Goal: Information Seeking & Learning: Learn about a topic

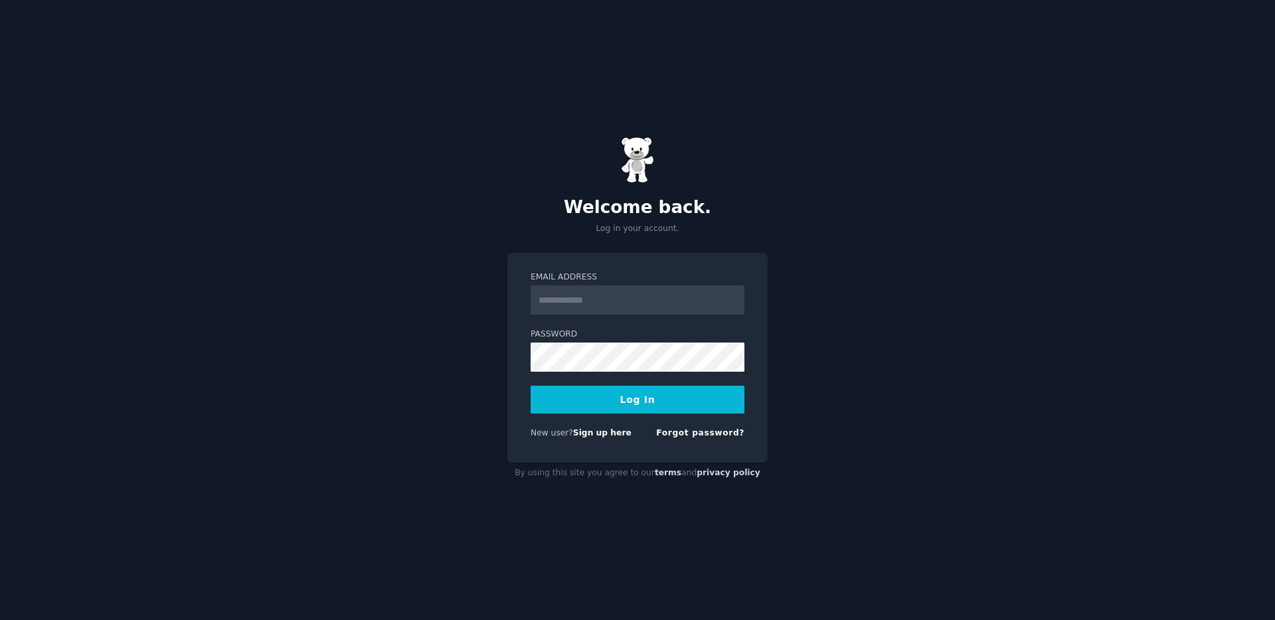
click at [635, 297] on input "Email Address" at bounding box center [638, 300] width 214 height 29
click at [610, 438] on link "Sign up here" at bounding box center [602, 432] width 58 height 9
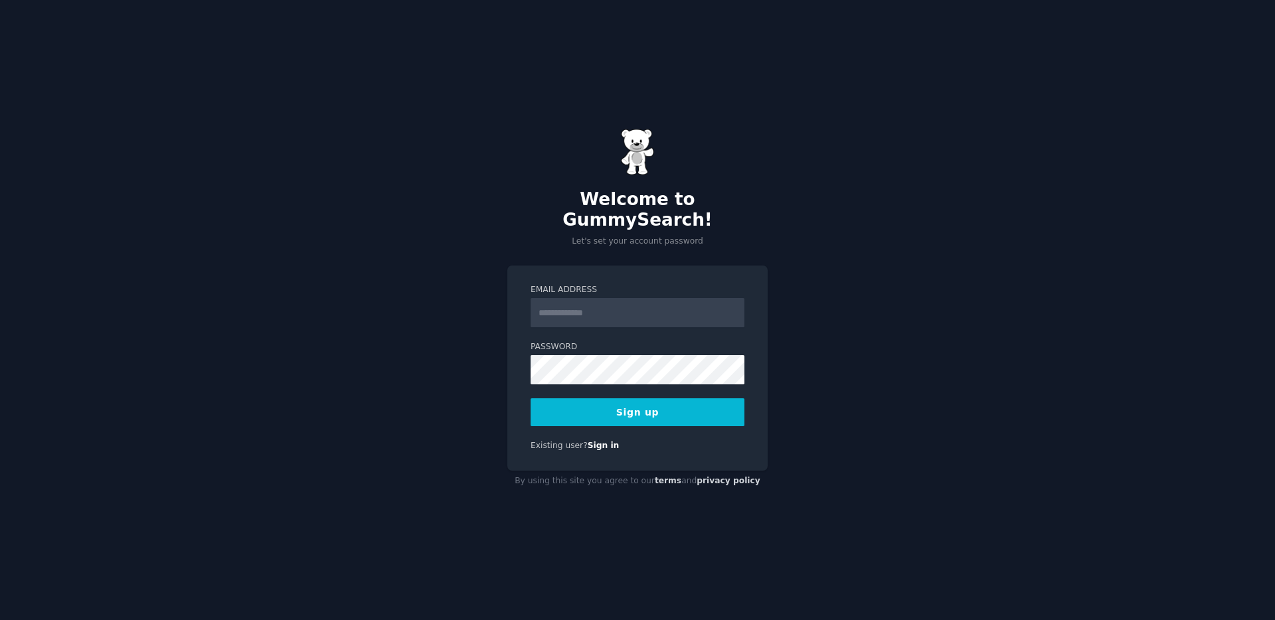
click at [606, 298] on input "Email Address" at bounding box center [638, 312] width 214 height 29
type input "*"
type input "**********"
click at [679, 398] on button "Sign up" at bounding box center [638, 412] width 214 height 28
click at [631, 314] on input "Email Address" at bounding box center [638, 312] width 214 height 29
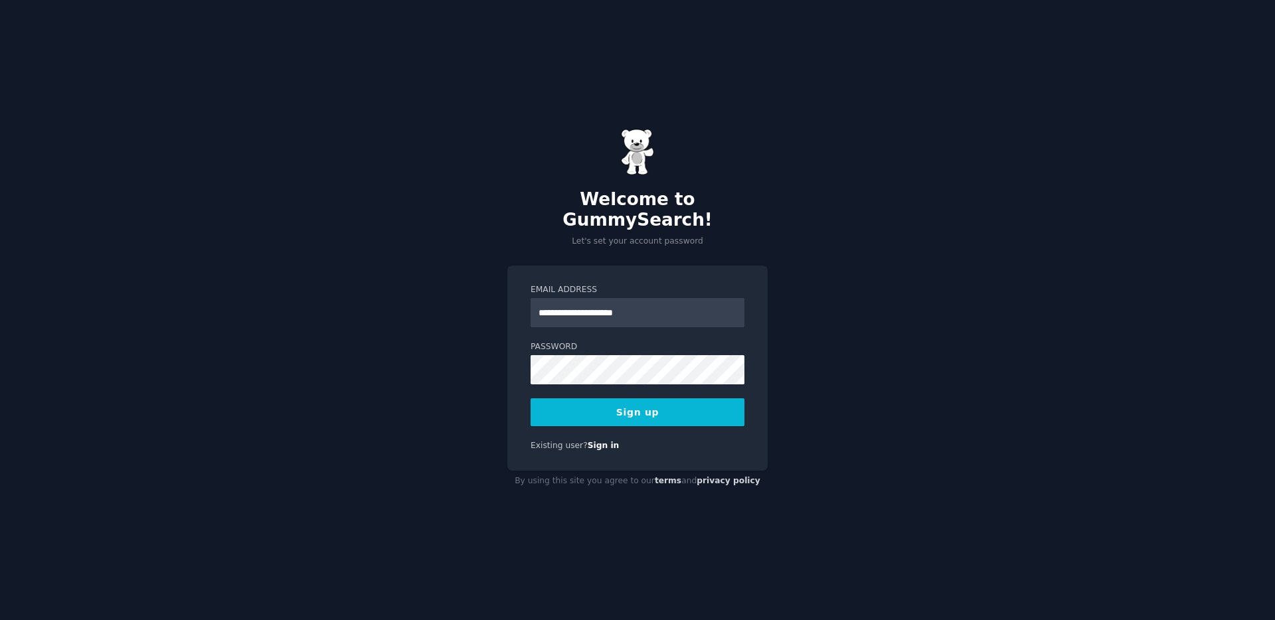
type input "**********"
click at [671, 420] on div "**********" at bounding box center [637, 368] width 260 height 205
click at [658, 407] on button "Sign up" at bounding box center [638, 412] width 214 height 28
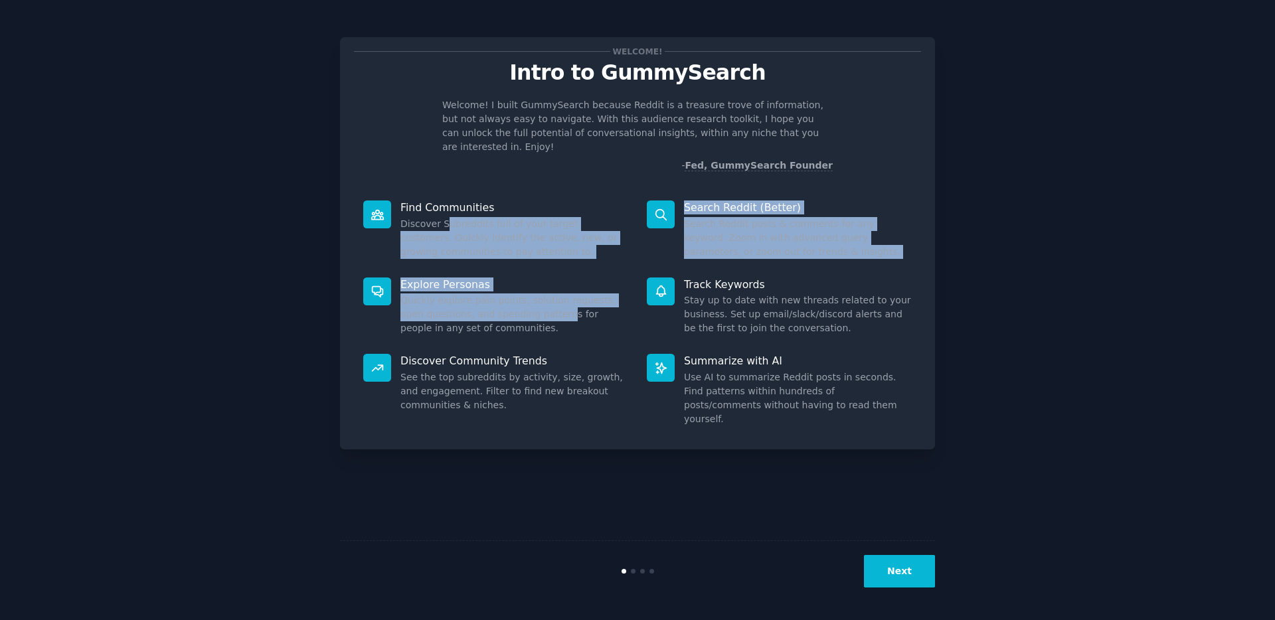
drag, startPoint x: 448, startPoint y: 216, endPoint x: 537, endPoint y: 293, distance: 117.6
click at [537, 293] on div "Find Communities Discover Subreddits full of your target customers. Quickly ide…" at bounding box center [637, 313] width 567 height 244
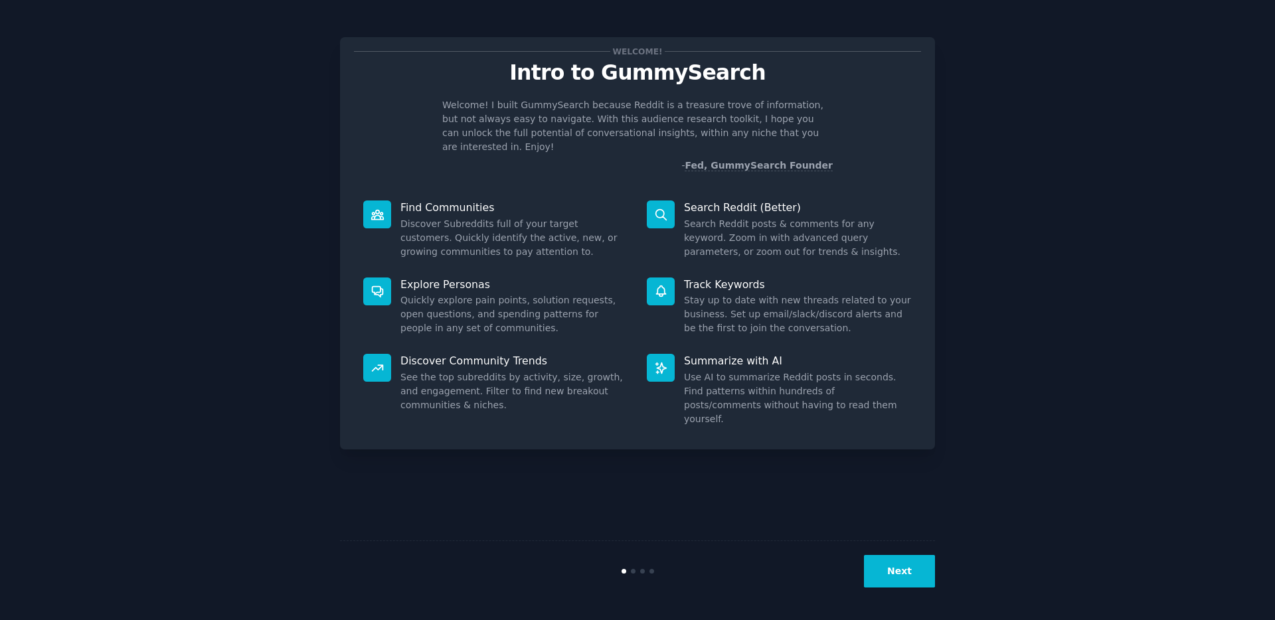
click at [533, 373] on dd "See the top subreddits by activity, size, growth, and engagement. Filter to fin…" at bounding box center [514, 392] width 228 height 42
drag, startPoint x: 533, startPoint y: 373, endPoint x: 543, endPoint y: 385, distance: 15.1
click at [543, 385] on dd "See the top subreddits by activity, size, growth, and engagement. Filter to fin…" at bounding box center [514, 392] width 228 height 42
drag, startPoint x: 714, startPoint y: 208, endPoint x: 720, endPoint y: 232, distance: 24.6
click at [720, 232] on dd "Search Reddit posts & comments for any keyword. Zoom in with advanced query par…" at bounding box center [798, 238] width 228 height 42
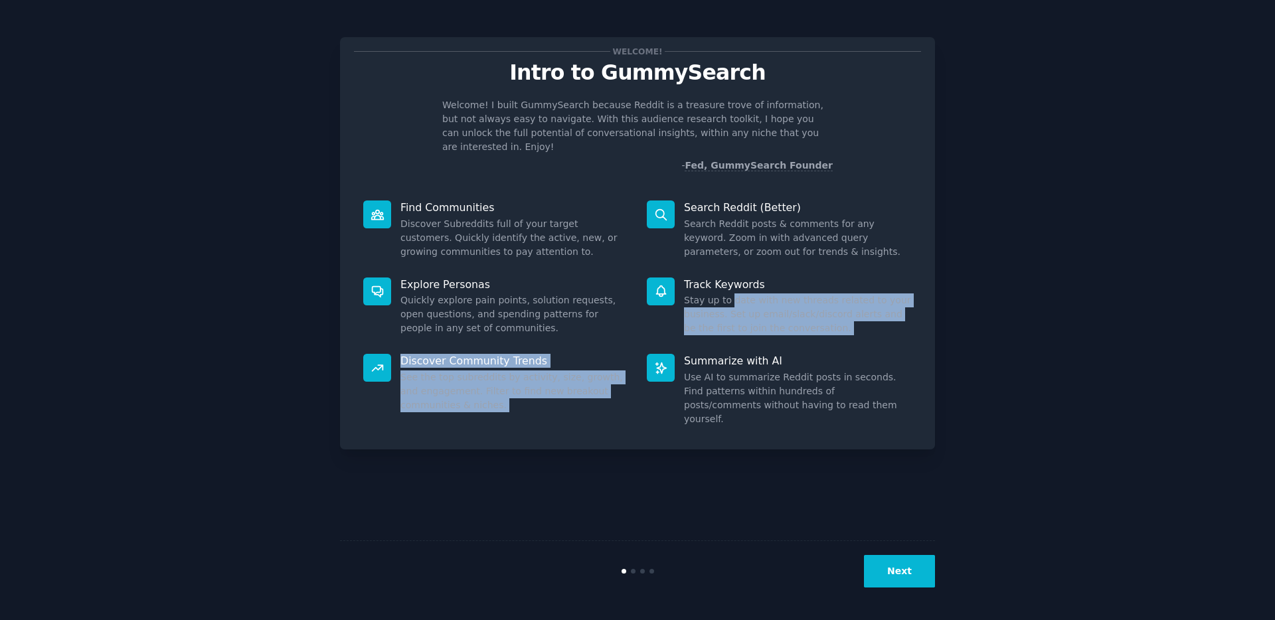
drag, startPoint x: 730, startPoint y: 286, endPoint x: 744, endPoint y: 333, distance: 49.8
click at [744, 333] on div "Find Communities Discover Subreddits full of your target customers. Quickly ide…" at bounding box center [637, 313] width 567 height 244
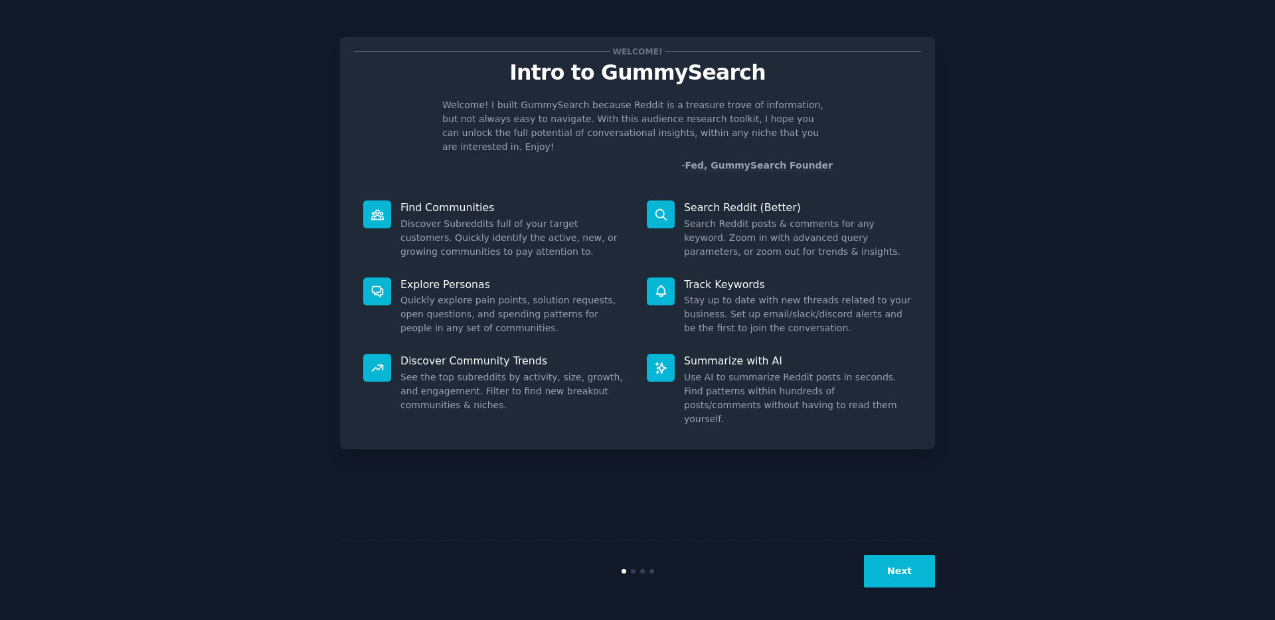
click at [798, 373] on dd "Use AI to summarize Reddit posts in seconds. Find patterns within hundreds of p…" at bounding box center [798, 399] width 228 height 56
click at [900, 572] on button "Next" at bounding box center [899, 571] width 71 height 33
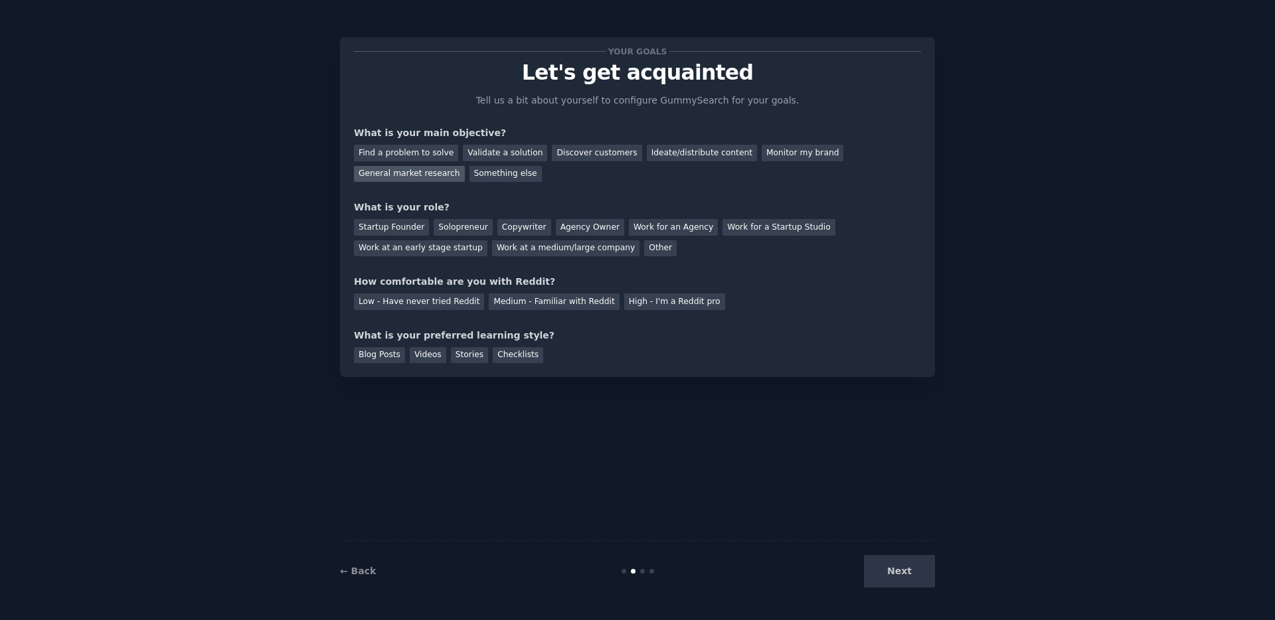
click at [430, 172] on div "General market research" at bounding box center [409, 174] width 111 height 17
click at [428, 147] on div "Find a problem to solve" at bounding box center [406, 153] width 104 height 17
click at [423, 171] on div "General market research" at bounding box center [409, 174] width 111 height 17
click at [511, 250] on div "Work at a medium/large company" at bounding box center [565, 248] width 147 height 17
click at [533, 303] on div "Medium - Familiar with Reddit" at bounding box center [554, 301] width 130 height 17
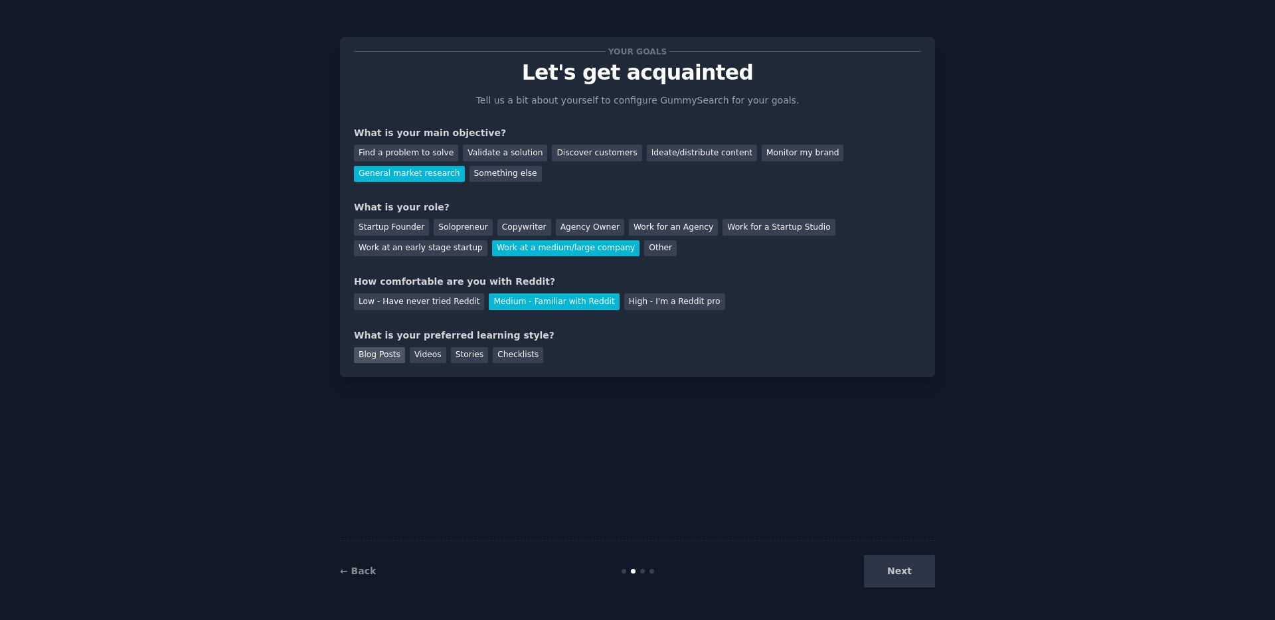
click at [371, 362] on div "Blog Posts" at bounding box center [379, 355] width 51 height 17
click at [433, 359] on div "Videos" at bounding box center [428, 355] width 37 height 17
click at [481, 359] on div "Stories" at bounding box center [469, 355] width 37 height 17
click at [504, 352] on div "Checklists" at bounding box center [518, 355] width 50 height 17
click at [380, 347] on div "Blog Posts" at bounding box center [379, 355] width 51 height 17
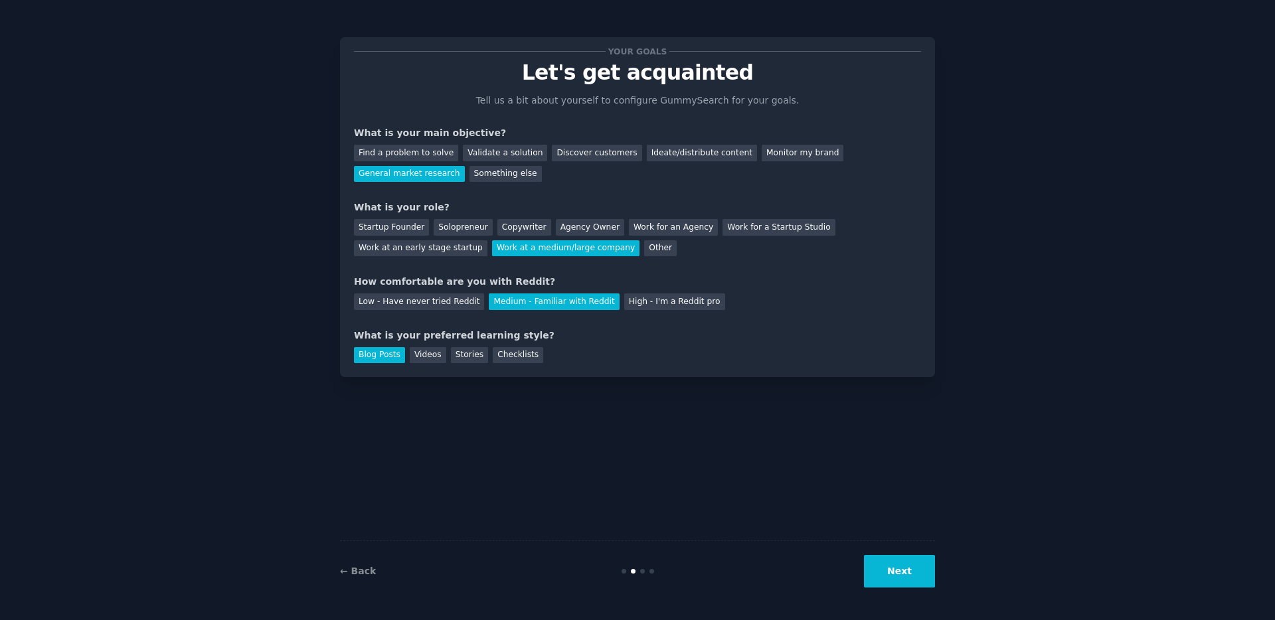
click at [895, 563] on button "Next" at bounding box center [899, 571] width 71 height 33
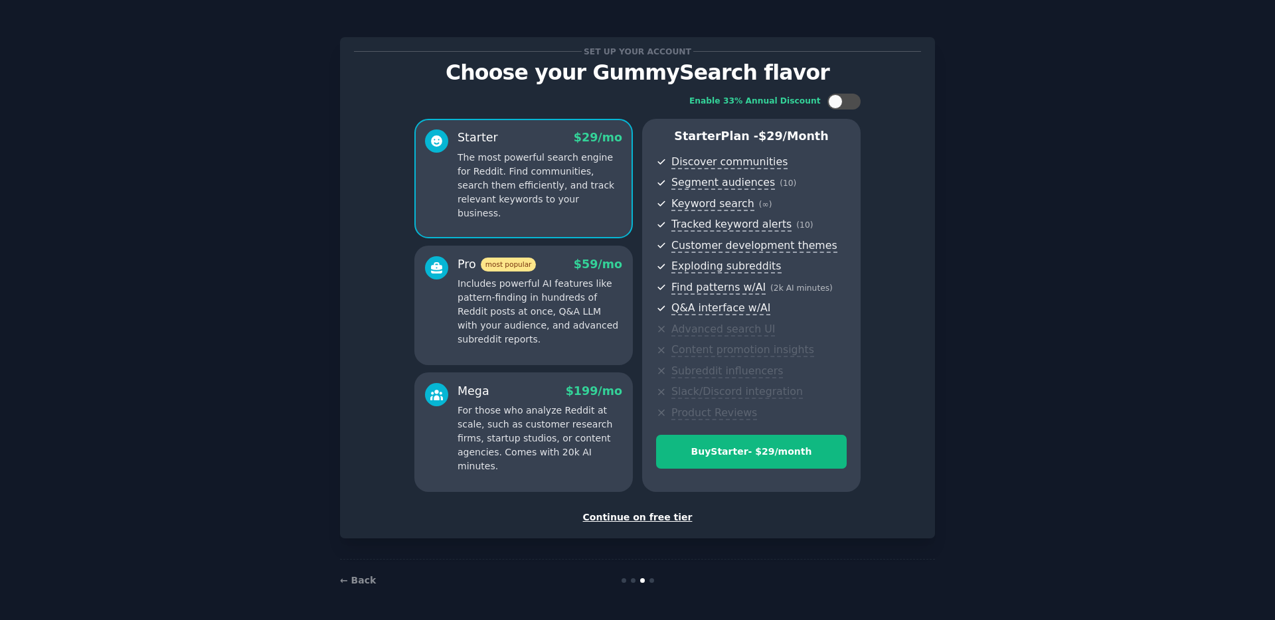
click at [640, 513] on div "Continue on free tier" at bounding box center [637, 518] width 567 height 14
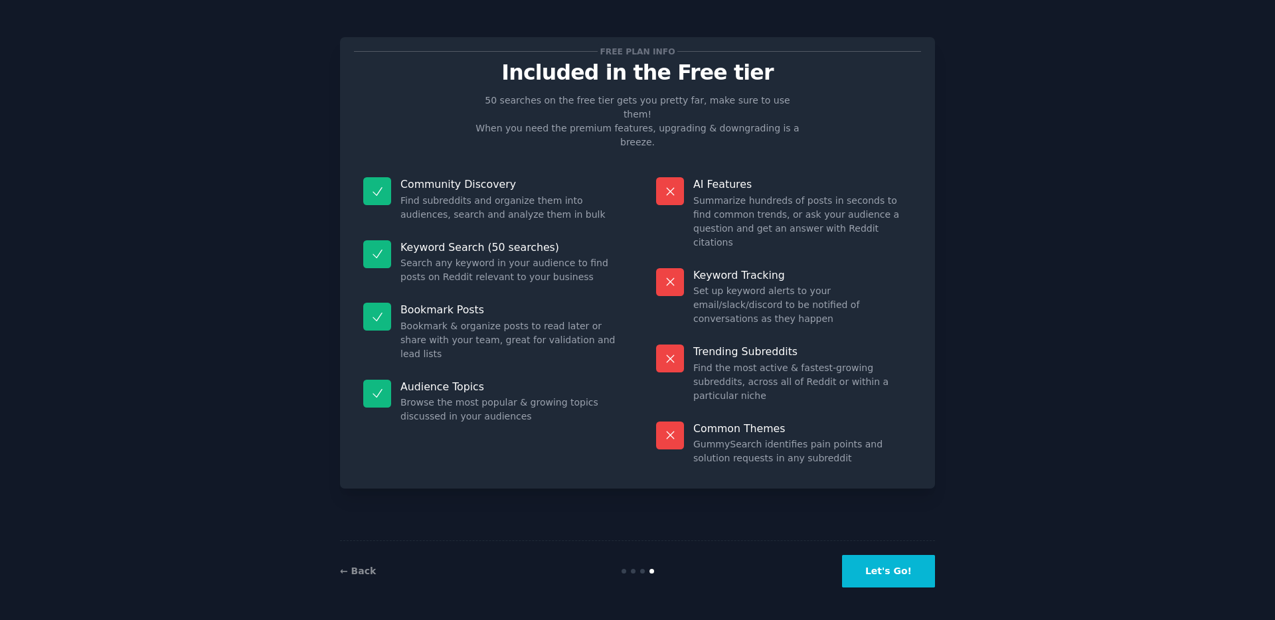
click at [900, 578] on button "Let's Go!" at bounding box center [888, 571] width 93 height 33
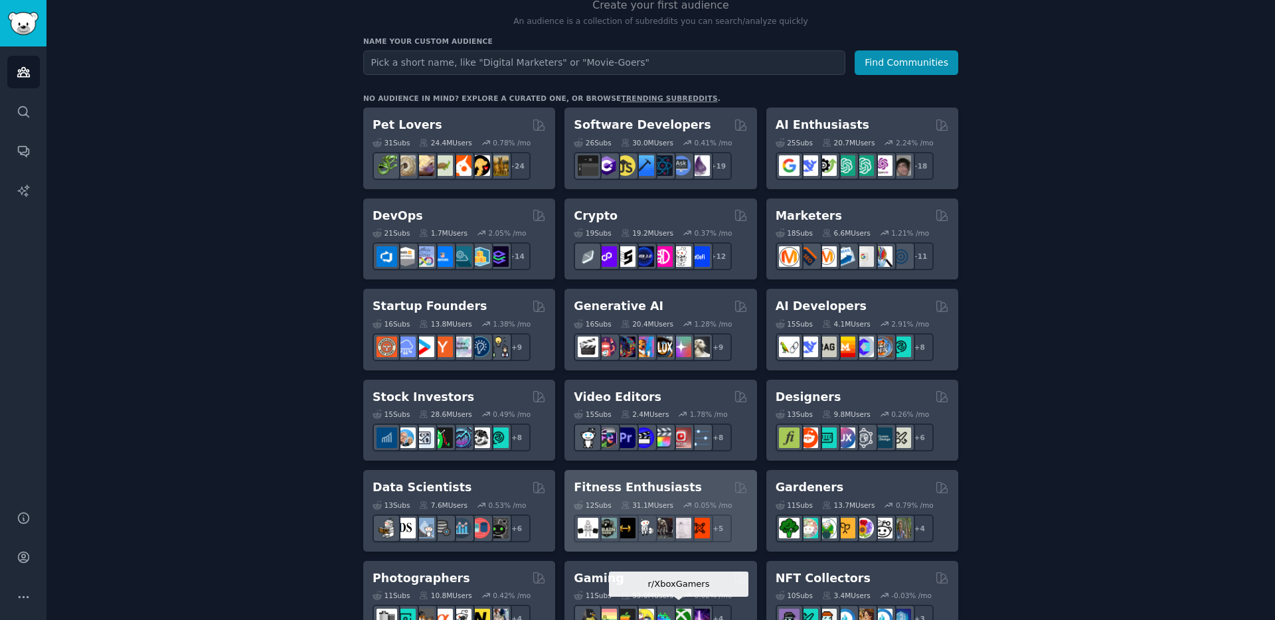
scroll to position [234, 0]
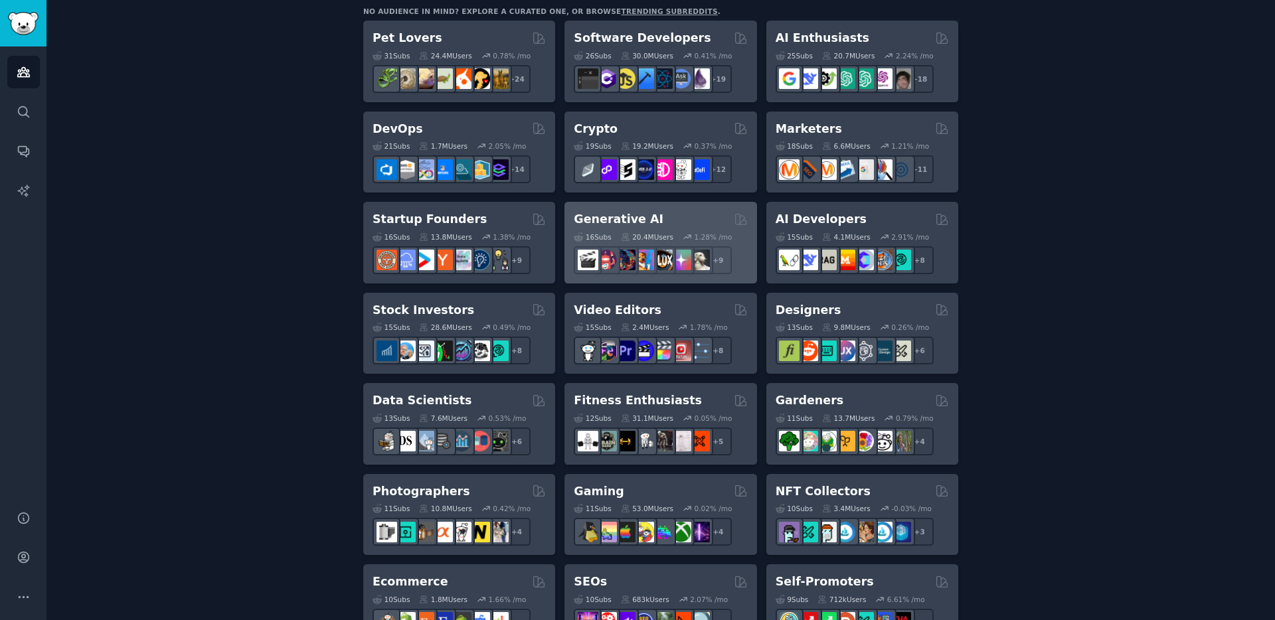
click at [616, 224] on h2 "Generative AI" at bounding box center [619, 219] width 90 height 17
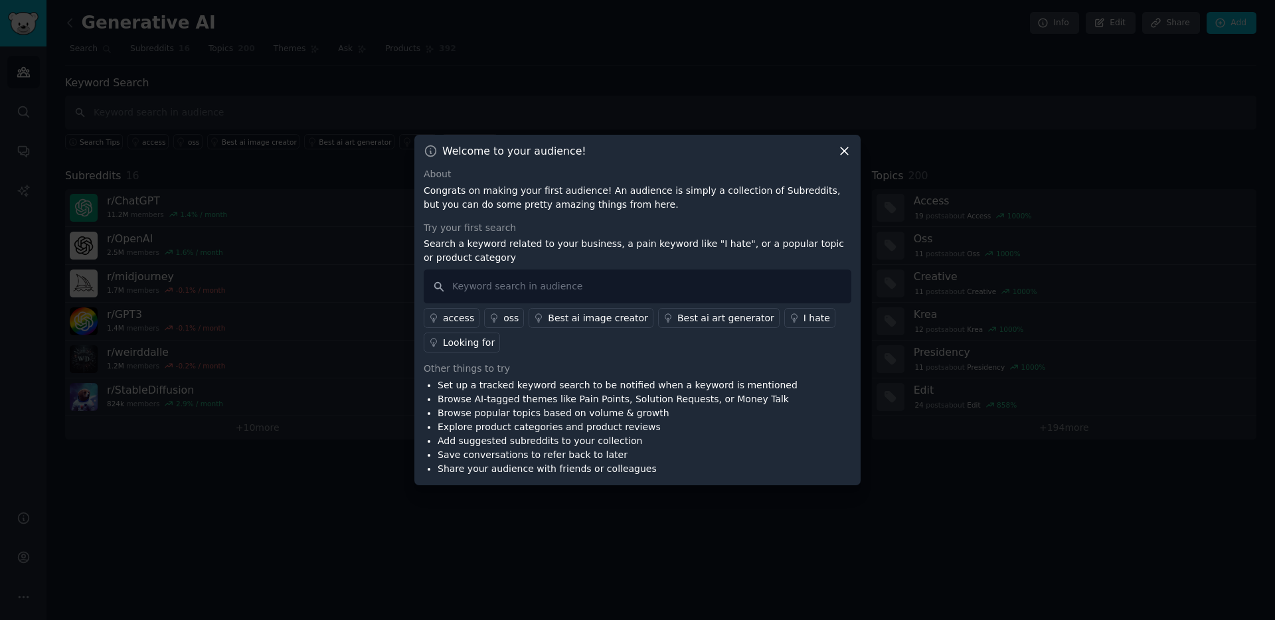
click at [847, 156] on icon at bounding box center [844, 151] width 14 height 14
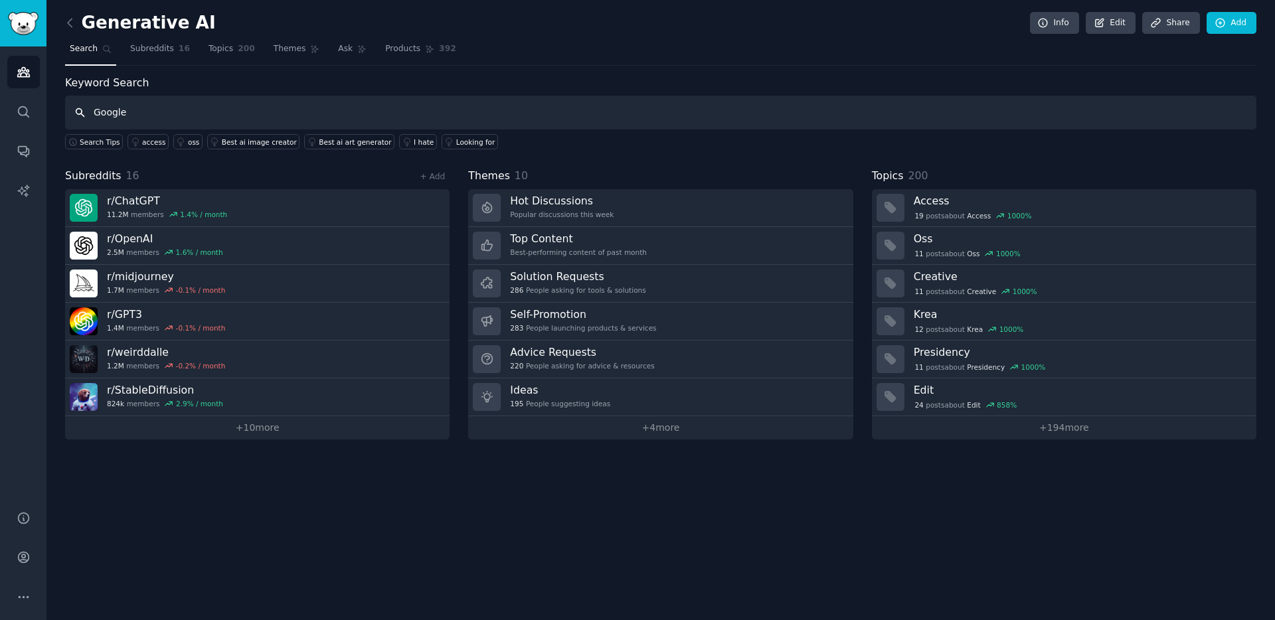
type input "Google"
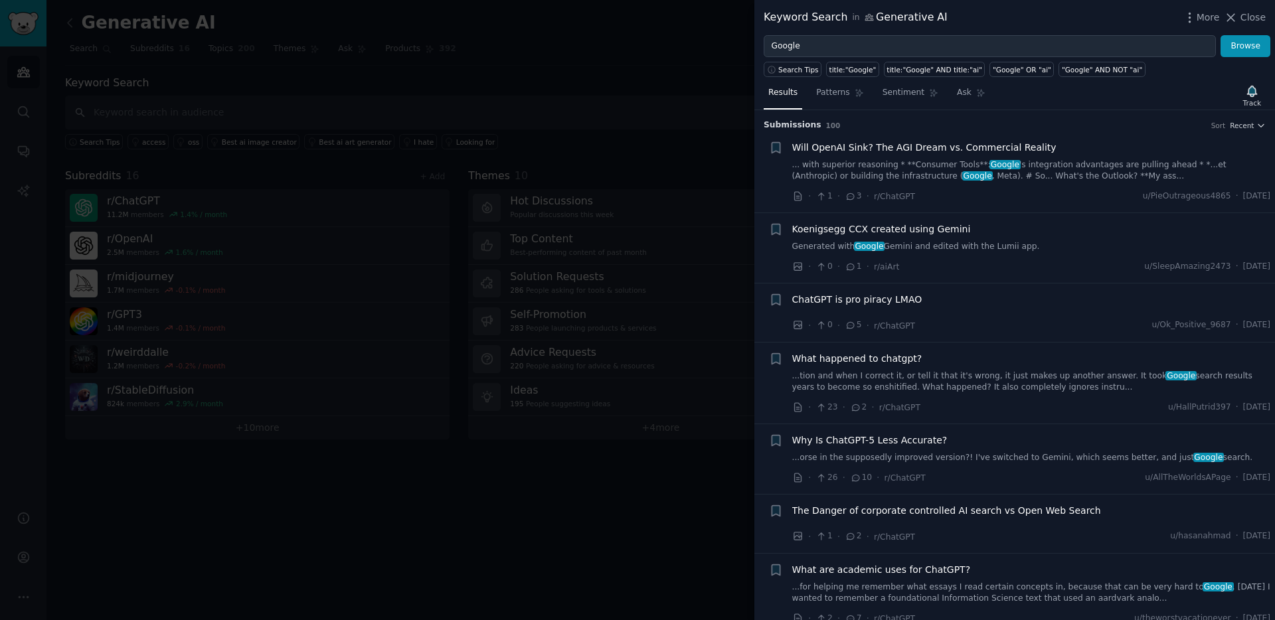
click at [1240, 7] on div "Keyword Search in Generative AI More Close" at bounding box center [1014, 17] width 521 height 35
click at [1241, 25] on div "More Close" at bounding box center [1224, 17] width 83 height 17
click at [1236, 23] on icon at bounding box center [1231, 18] width 14 height 14
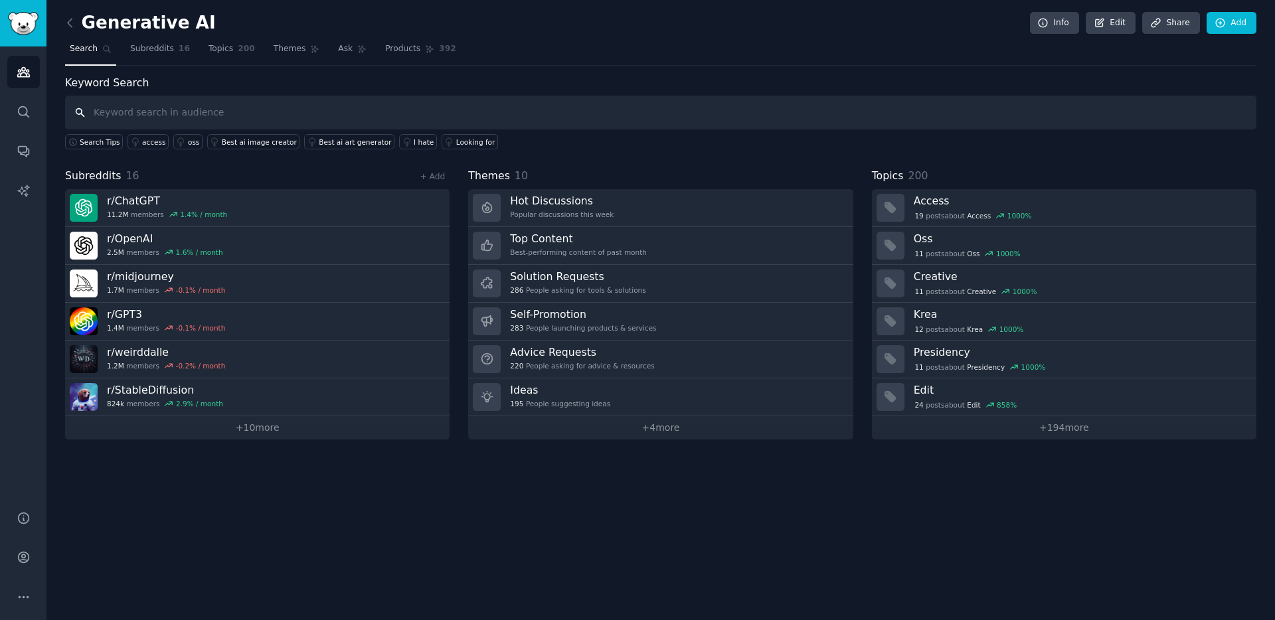
click at [147, 117] on input "text" at bounding box center [660, 113] width 1191 height 34
type input "Google Strategy"
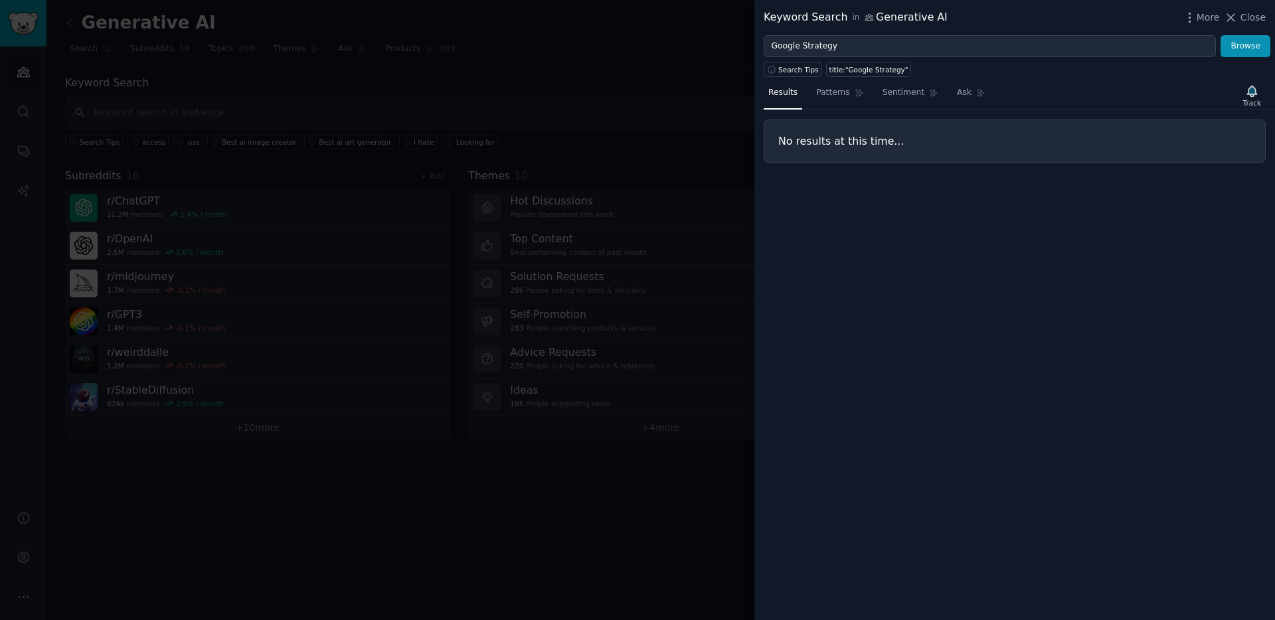
click at [889, 19] on div "Keyword Search in Generative AI" at bounding box center [856, 17] width 184 height 17
click at [1240, 7] on div "Keyword Search in Generative AI More Close" at bounding box center [1014, 17] width 521 height 35
click at [1246, 16] on span "Close" at bounding box center [1252, 18] width 25 height 14
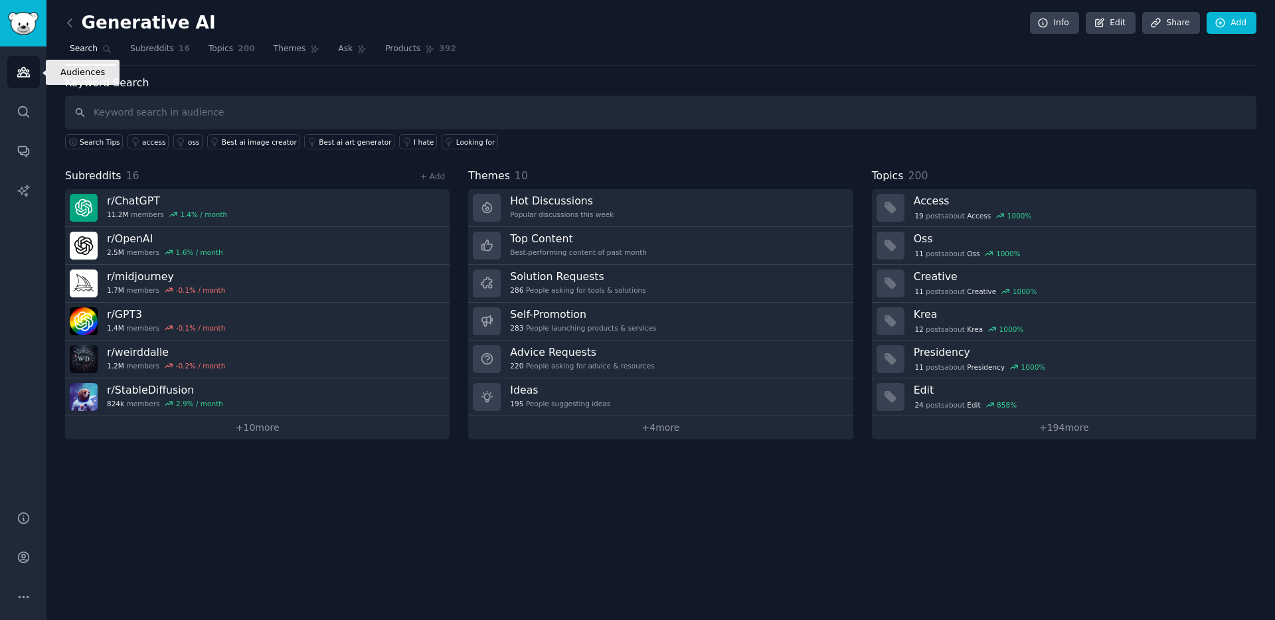
click at [27, 84] on link "Audiences" at bounding box center [23, 72] width 33 height 33
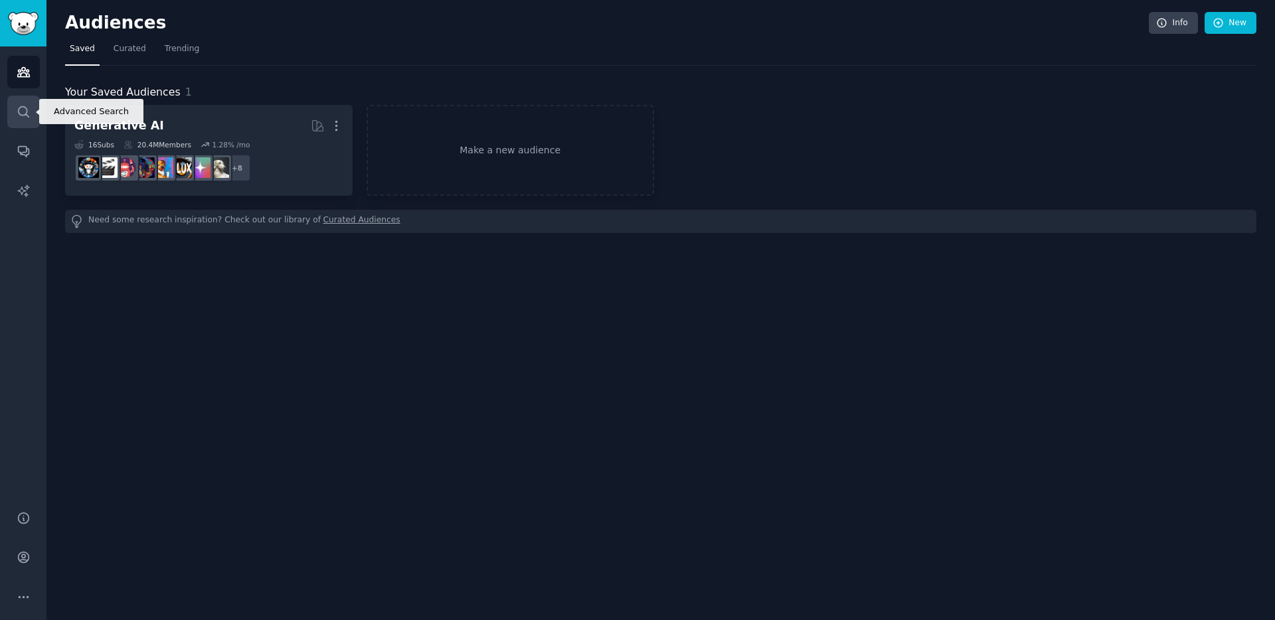
click at [23, 113] on icon "Sidebar" at bounding box center [24, 112] width 14 height 14
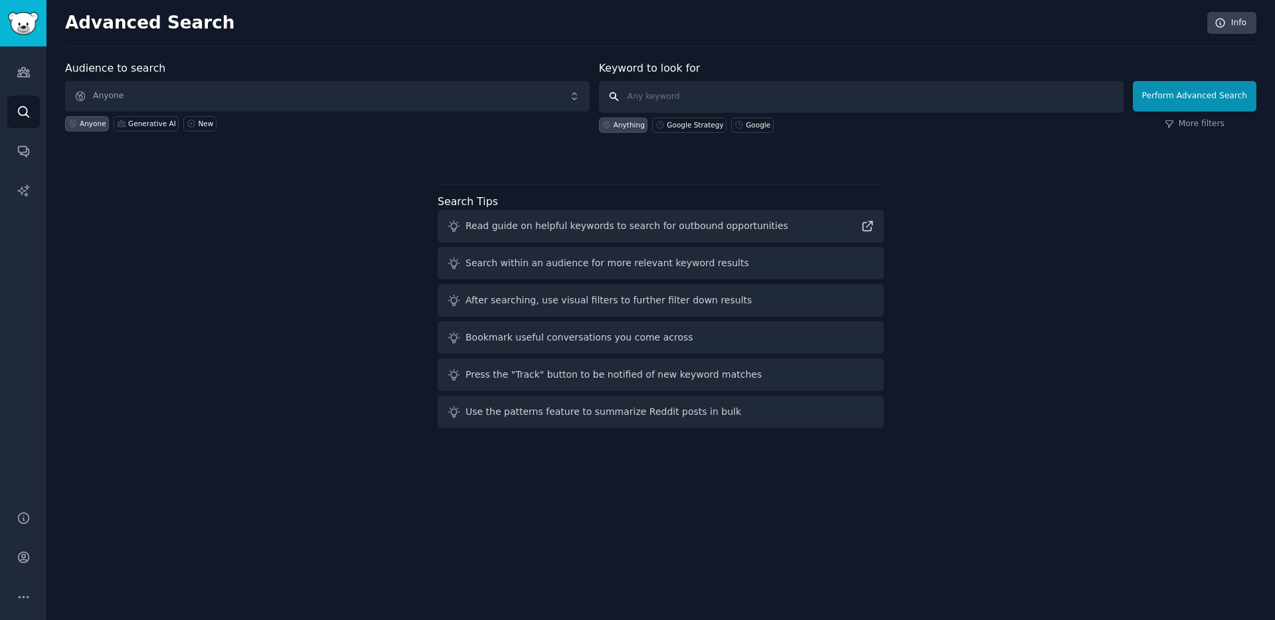
click at [721, 86] on input "text" at bounding box center [861, 97] width 525 height 32
type input "Google Strategy"
click at [686, 127] on div "Google Strategy" at bounding box center [695, 124] width 56 height 9
click at [1184, 96] on button "Perform Advanced Search" at bounding box center [1195, 96] width 124 height 31
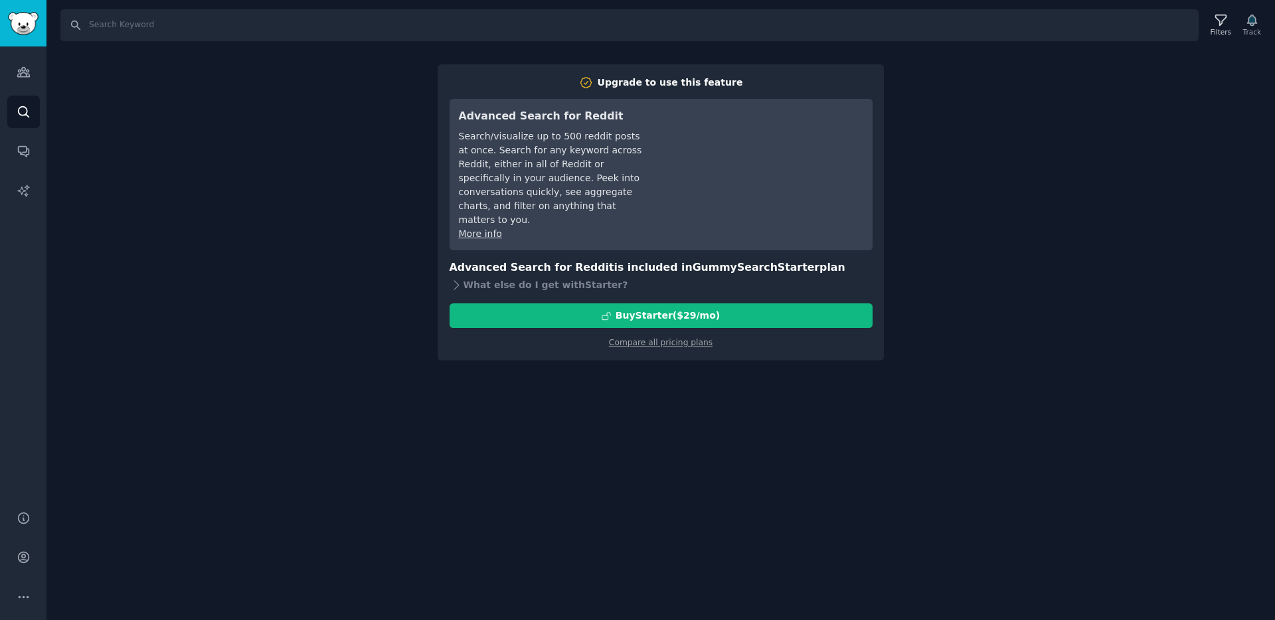
click at [1005, 157] on div "Search Filters Track Upgrade to use this feature Advanced Search for Reddit Sea…" at bounding box center [660, 310] width 1228 height 620
